Goal: Task Accomplishment & Management: Manage account settings

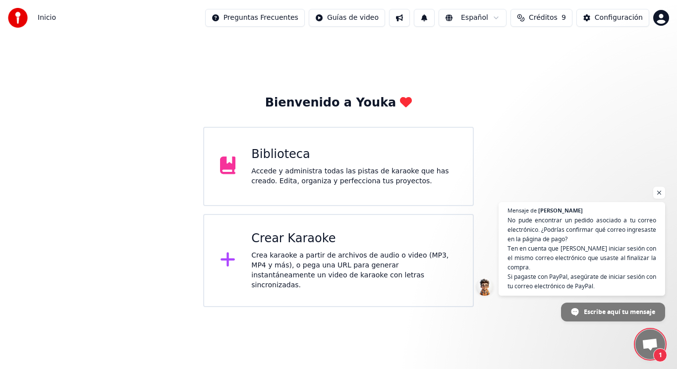
click at [659, 355] on span "1" at bounding box center [660, 355] width 14 height 14
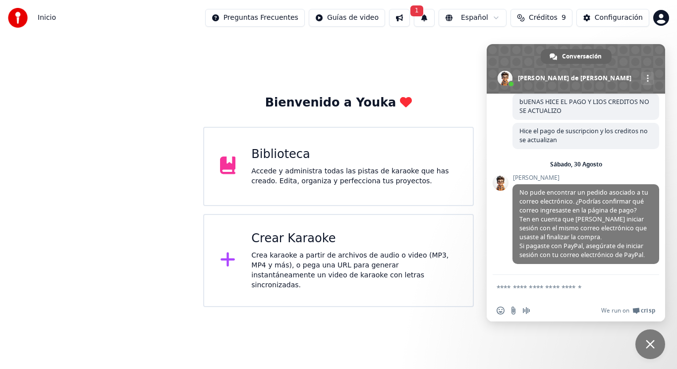
scroll to position [78, 0]
click at [277, 157] on div "Biblioteca" at bounding box center [354, 155] width 206 height 16
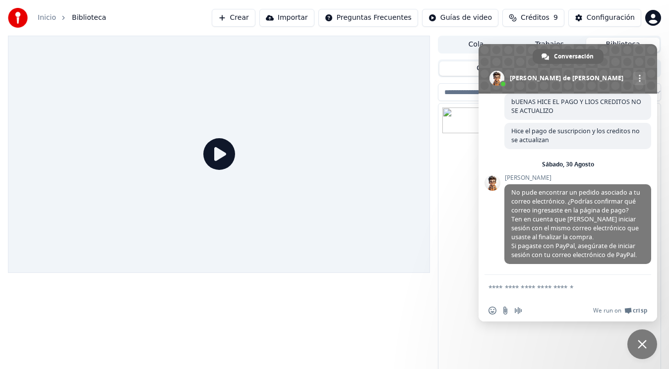
click at [216, 161] on icon at bounding box center [219, 154] width 32 height 32
click at [639, 347] on span "Cerrar el chat" at bounding box center [641, 344] width 9 height 9
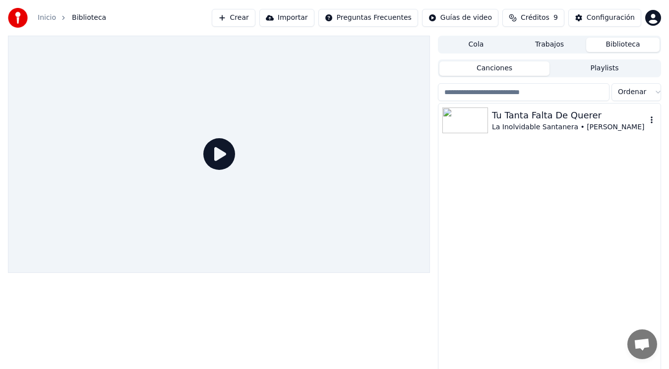
click at [475, 128] on img at bounding box center [465, 121] width 46 height 26
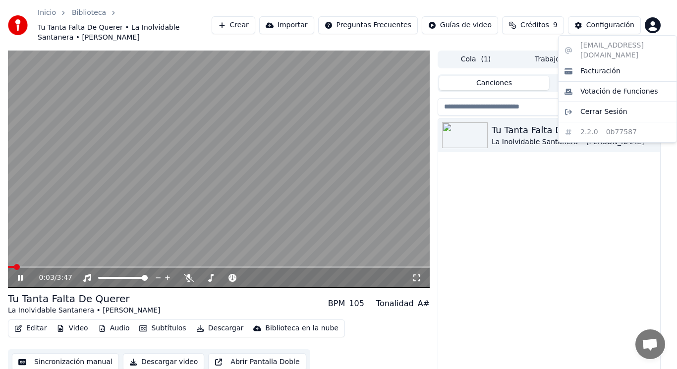
click at [650, 27] on html "Inicio Biblioteca Tu Tanta Falta De Querer • La Inolvidable Santanera • [PERSON…" at bounding box center [338, 184] width 677 height 369
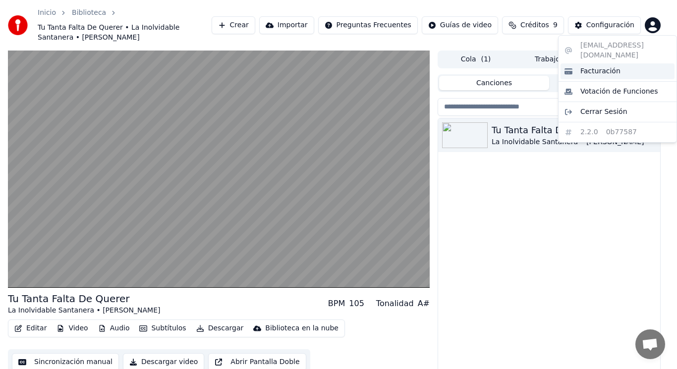
click at [602, 66] on span "Facturación" at bounding box center [600, 71] width 40 height 10
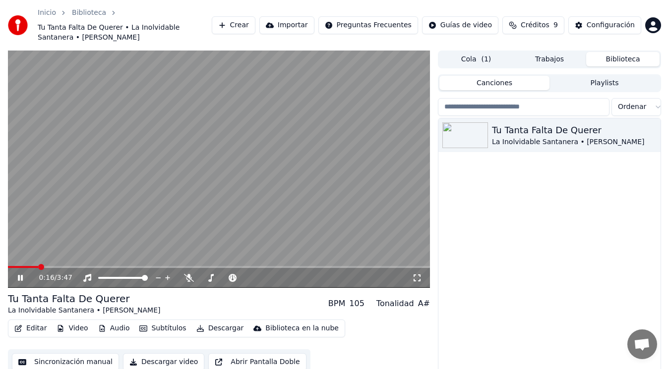
click at [20, 279] on icon at bounding box center [27, 278] width 23 height 8
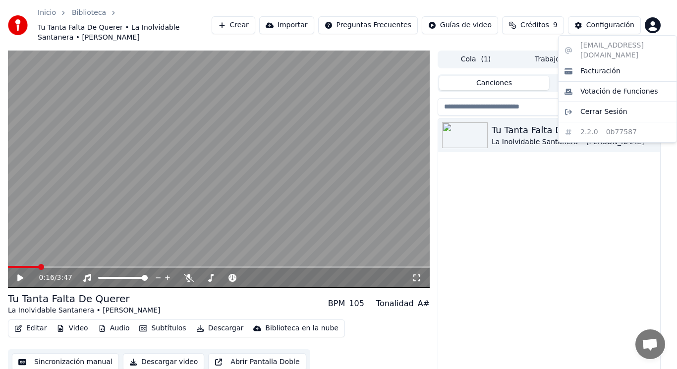
click at [654, 25] on html "Inicio Biblioteca Tu Tanta Falta De Querer • La Inolvidable Santanera • [PERSON…" at bounding box center [338, 184] width 677 height 369
click at [611, 66] on span "Facturación" at bounding box center [600, 71] width 40 height 10
click at [651, 27] on html "Inicio Biblioteca Tu Tanta Falta De Querer • La Inolvidable Santanera • [PERSON…" at bounding box center [338, 184] width 677 height 369
click at [613, 66] on span "Facturación" at bounding box center [600, 71] width 40 height 10
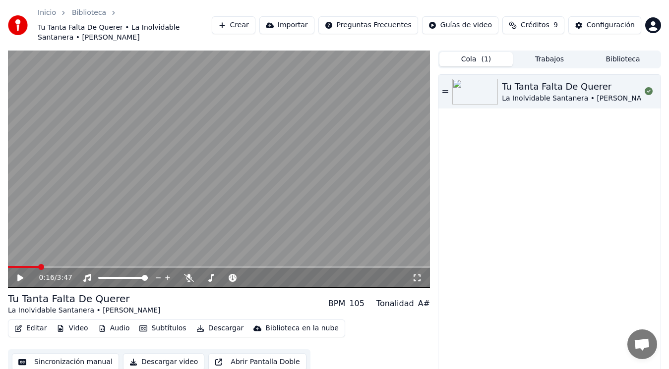
click at [485, 59] on span "( 1 )" at bounding box center [486, 60] width 10 height 10
click at [558, 30] on span "9" at bounding box center [555, 25] width 4 height 10
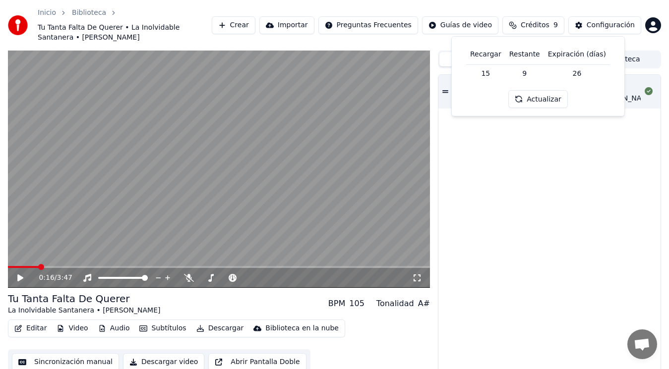
click at [542, 104] on button "Actualizar" at bounding box center [537, 99] width 59 height 18
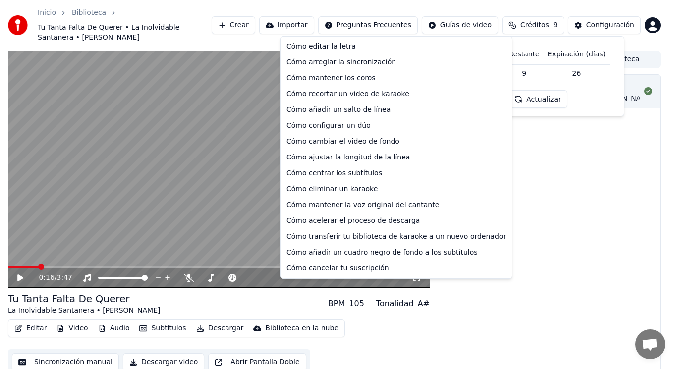
click at [384, 26] on html "Inicio Biblioteca Tu Tanta Falta De Querer • La Inolvidable Santanera • [PERSON…" at bounding box center [338, 184] width 677 height 369
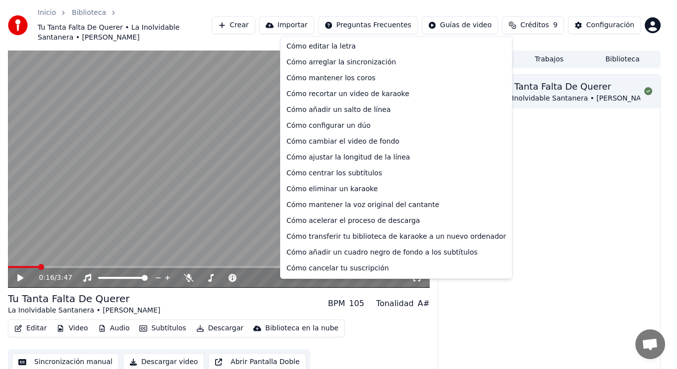
click at [581, 25] on html "Inicio Biblioteca Tu Tanta Falta De Querer • La Inolvidable Santanera • [PERSON…" at bounding box center [338, 184] width 677 height 369
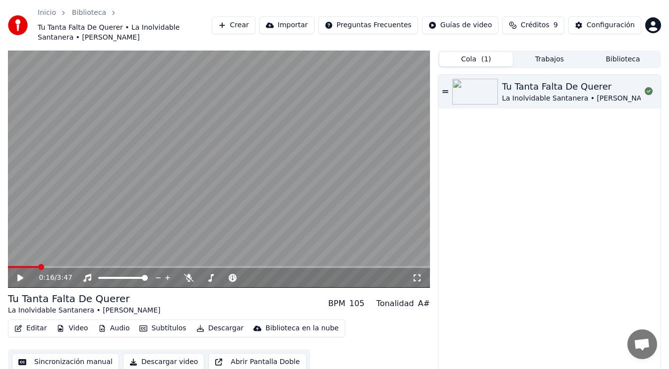
click at [581, 25] on button "Configuración" at bounding box center [604, 25] width 73 height 18
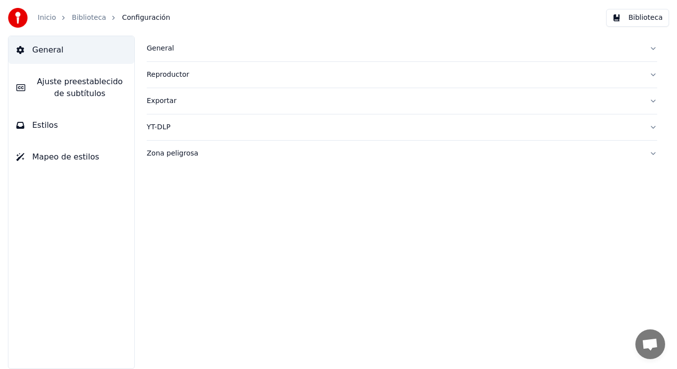
click at [638, 17] on button "Biblioteca" at bounding box center [637, 18] width 63 height 18
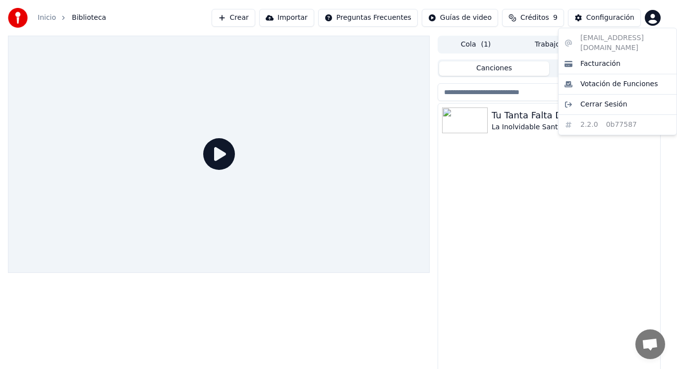
click at [655, 16] on html "Inicio Biblioteca Crear Importar Preguntas Frecuentes Guías de video Créditos 9…" at bounding box center [338, 184] width 677 height 369
click at [608, 100] on span "Cerrar Sesión" at bounding box center [603, 105] width 47 height 10
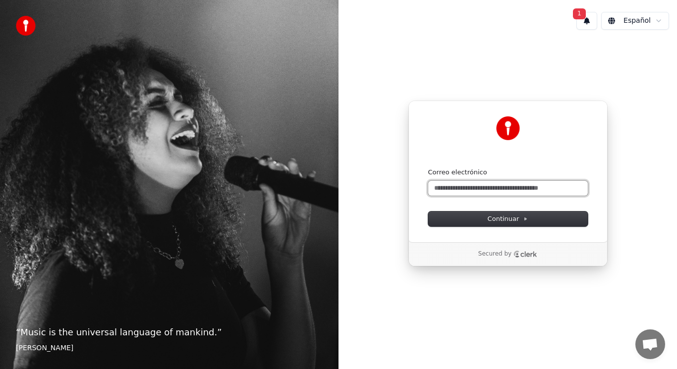
click at [466, 189] on input "Correo electrónico" at bounding box center [508, 188] width 160 height 15
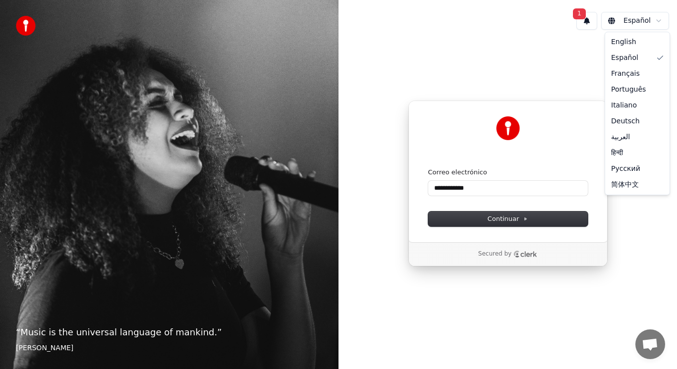
click at [657, 21] on html "**********" at bounding box center [338, 184] width 677 height 369
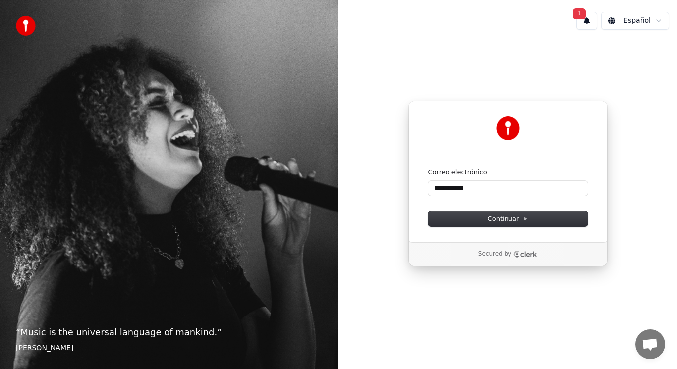
click at [589, 20] on html "**********" at bounding box center [338, 184] width 677 height 369
click at [589, 20] on button "1" at bounding box center [586, 21] width 21 height 18
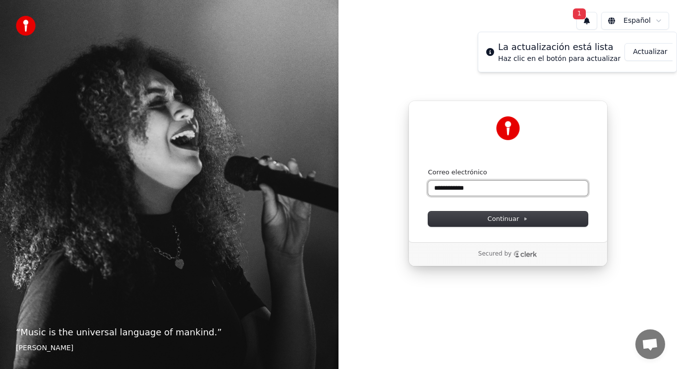
click at [474, 188] on input "**********" at bounding box center [508, 188] width 160 height 15
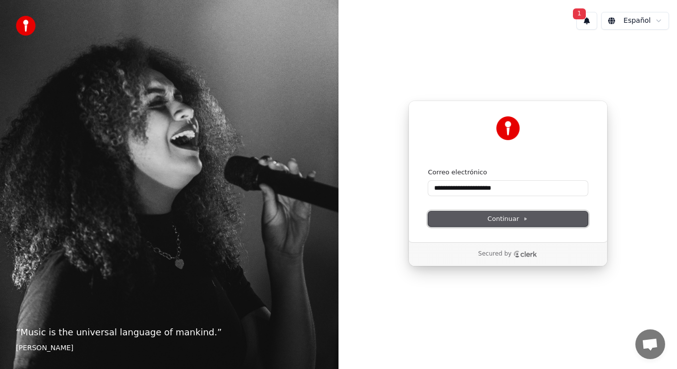
click at [505, 222] on span "Continuar" at bounding box center [508, 219] width 41 height 9
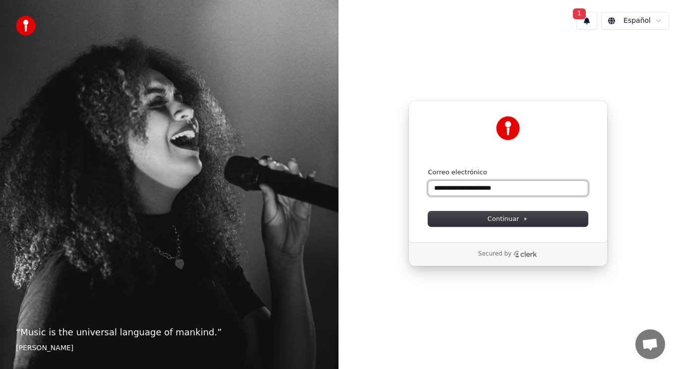
click at [515, 186] on input "**********" at bounding box center [508, 188] width 160 height 15
click at [499, 192] on input "**********" at bounding box center [508, 188] width 160 height 15
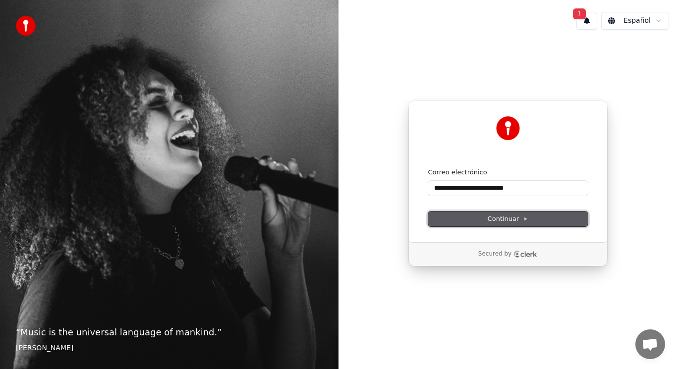
click at [494, 221] on span "Continuar" at bounding box center [508, 219] width 41 height 9
type input "**********"
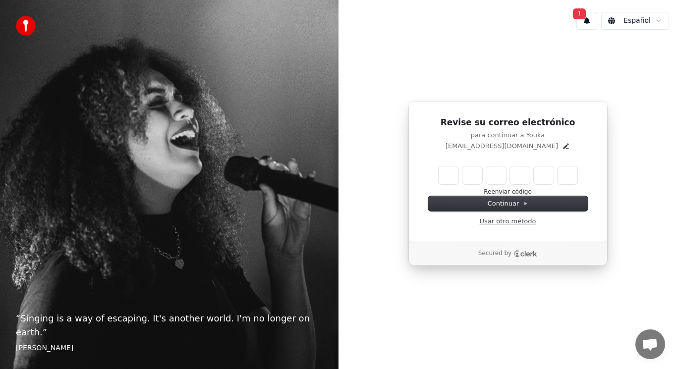
click at [501, 225] on link "Usar otro método" at bounding box center [508, 221] width 56 height 9
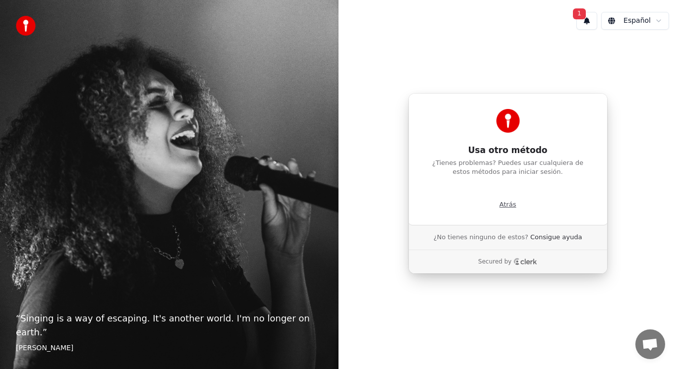
click at [504, 207] on p "Atrás" at bounding box center [508, 204] width 17 height 9
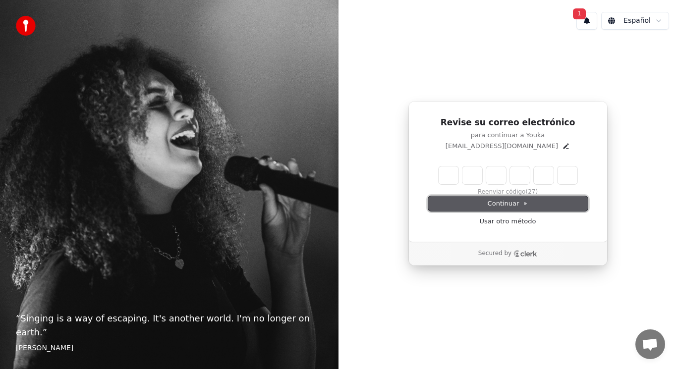
click at [521, 207] on span "Continuar" at bounding box center [508, 203] width 41 height 9
